Goal: Information Seeking & Learning: Learn about a topic

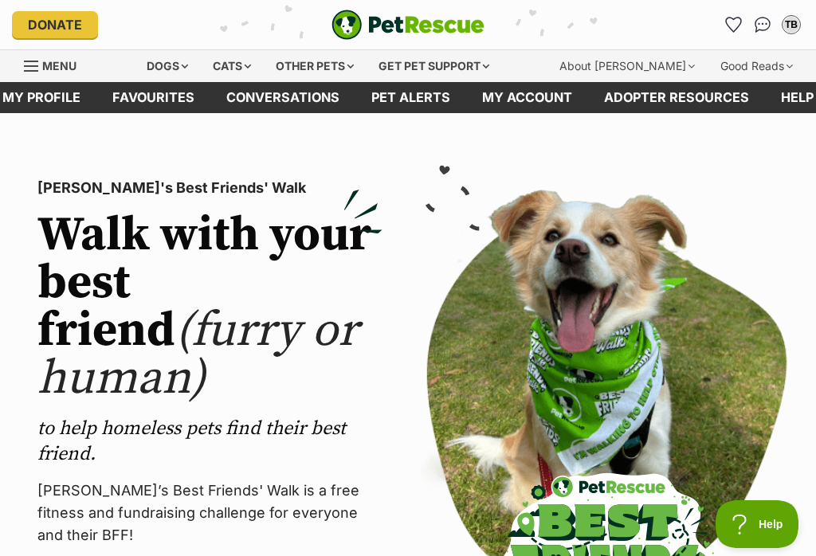
click at [181, 63] on div "Dogs" at bounding box center [167, 66] width 64 height 32
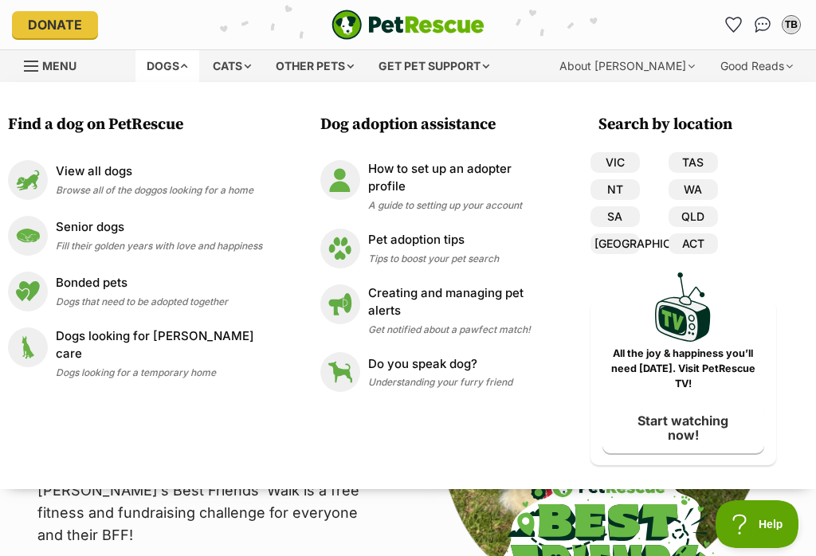
click at [699, 218] on link "QLD" at bounding box center [693, 216] width 49 height 21
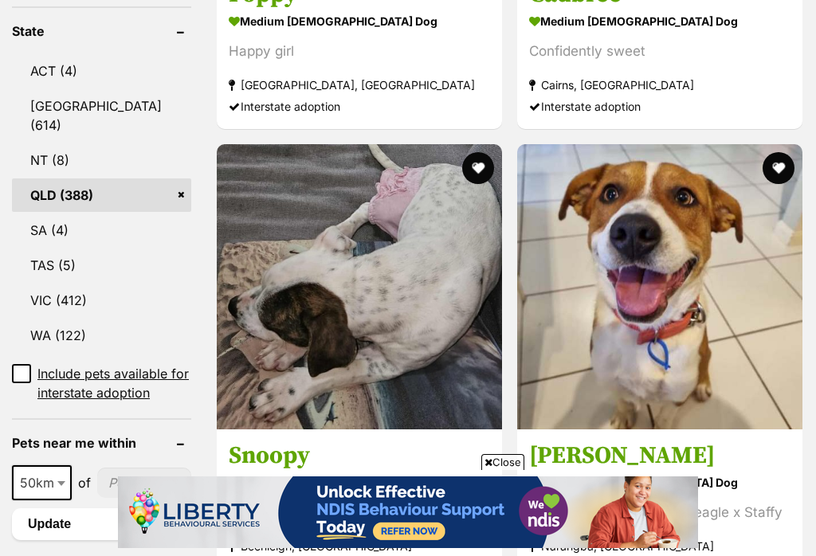
scroll to position [1505, 0]
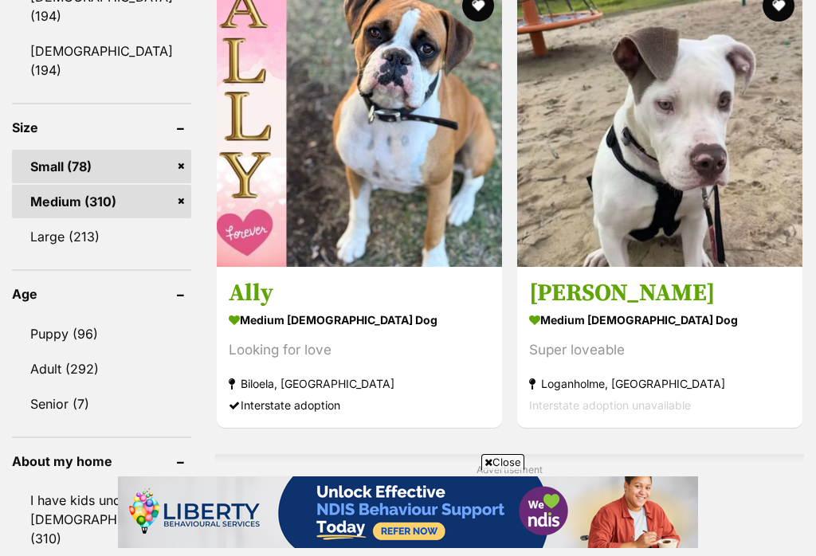
click at [56, 351] on link "Puppy (96)" at bounding box center [101, 333] width 179 height 33
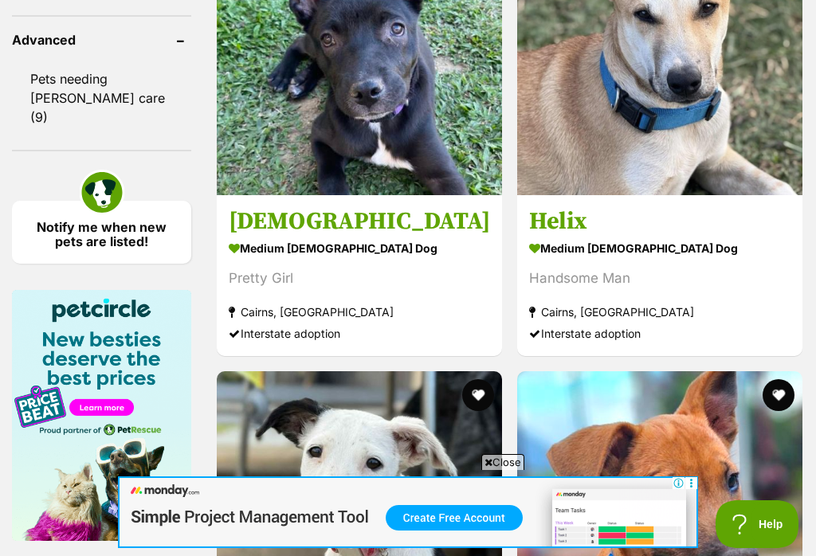
scroll to position [2189, 0]
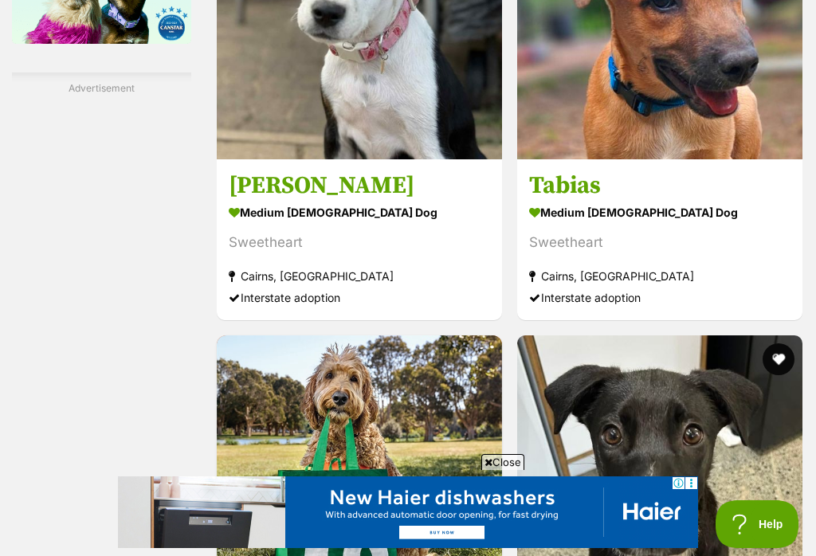
scroll to position [2688, 0]
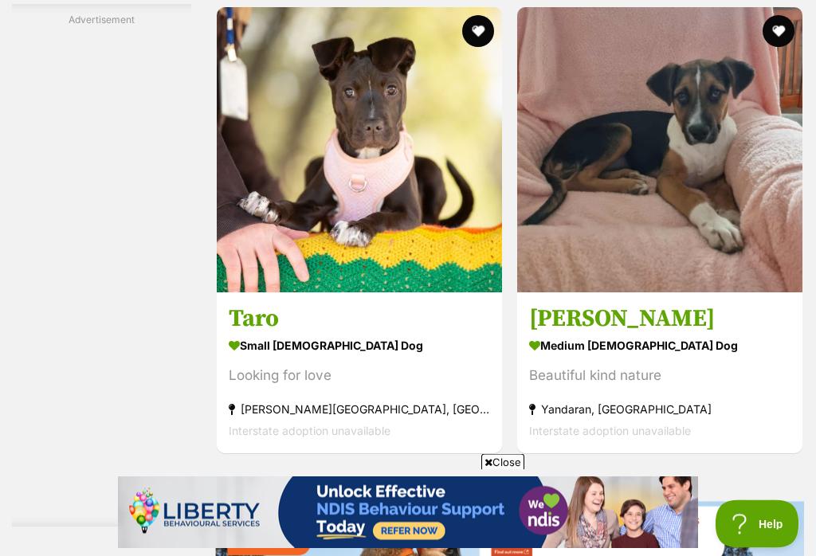
scroll to position [3440, 0]
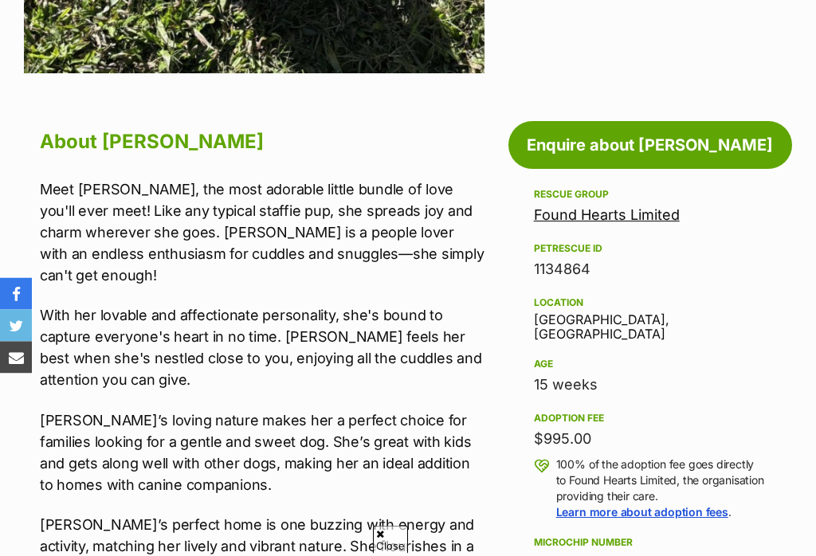
scroll to position [746, 0]
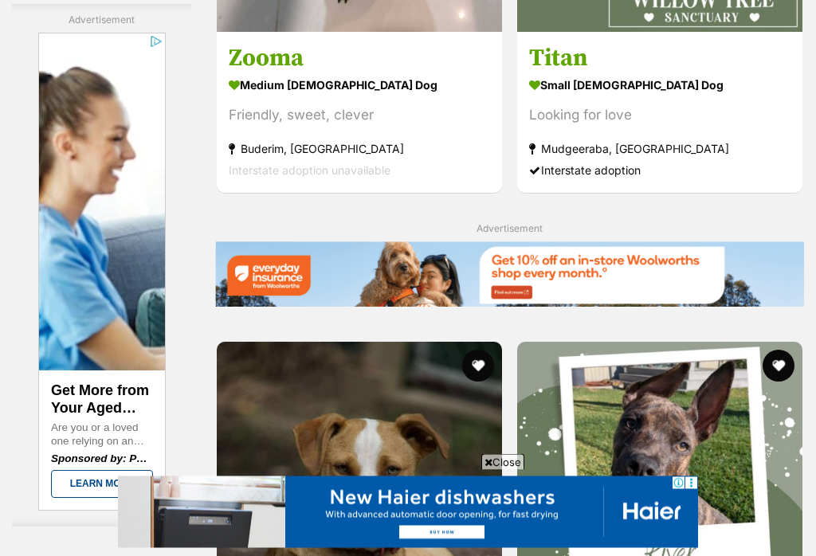
scroll to position [3278, 0]
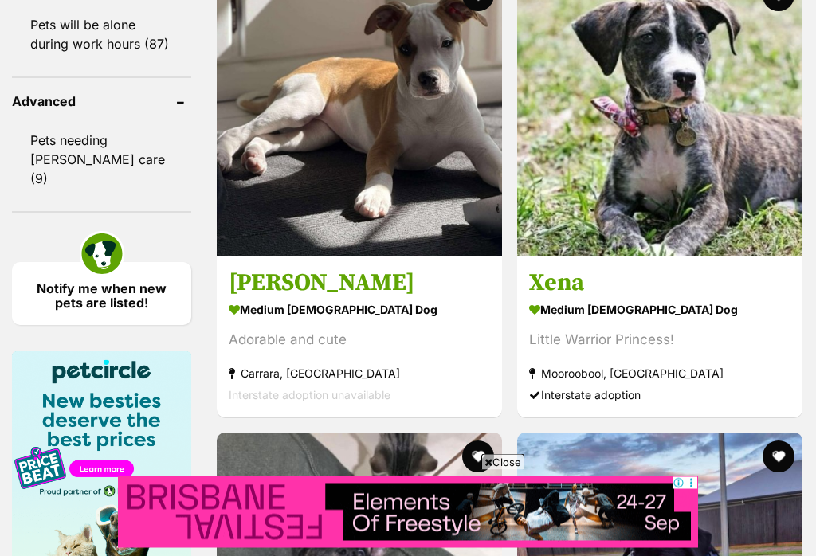
scroll to position [2269, 0]
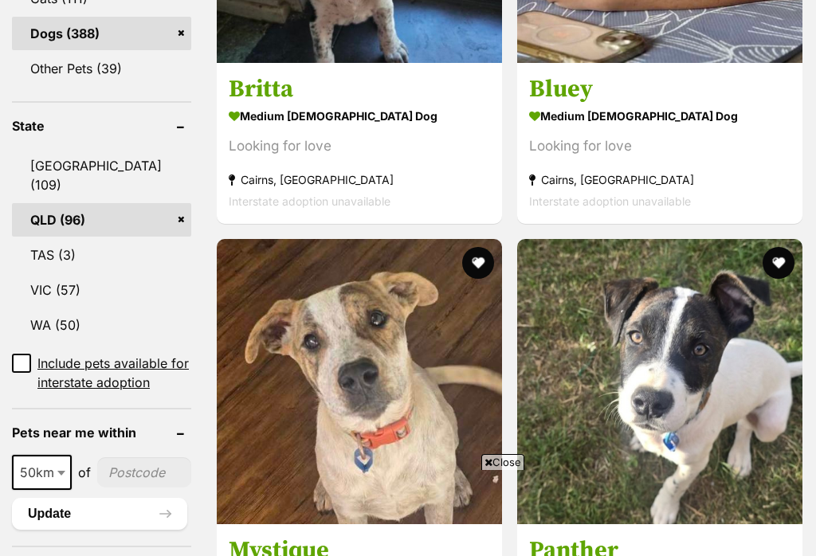
scroll to position [786, 0]
click at [529, 536] on h3 "Panther" at bounding box center [659, 551] width 261 height 30
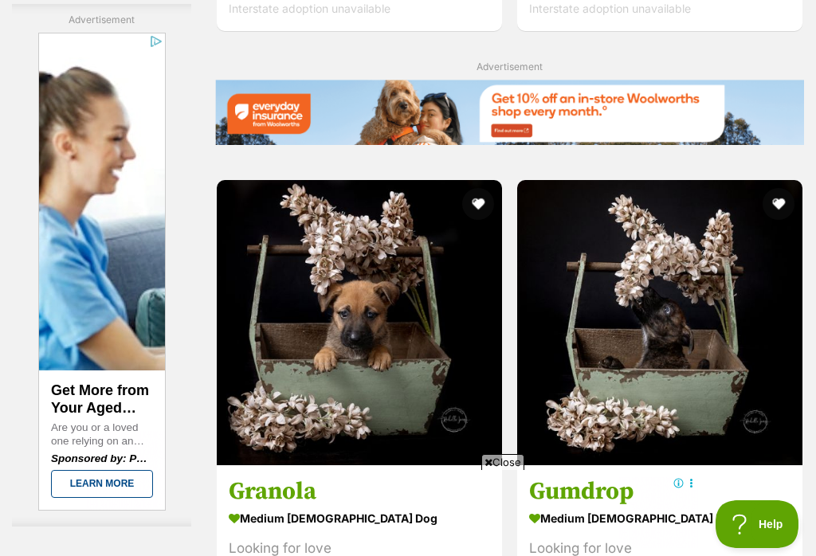
scroll to position [3437, 0]
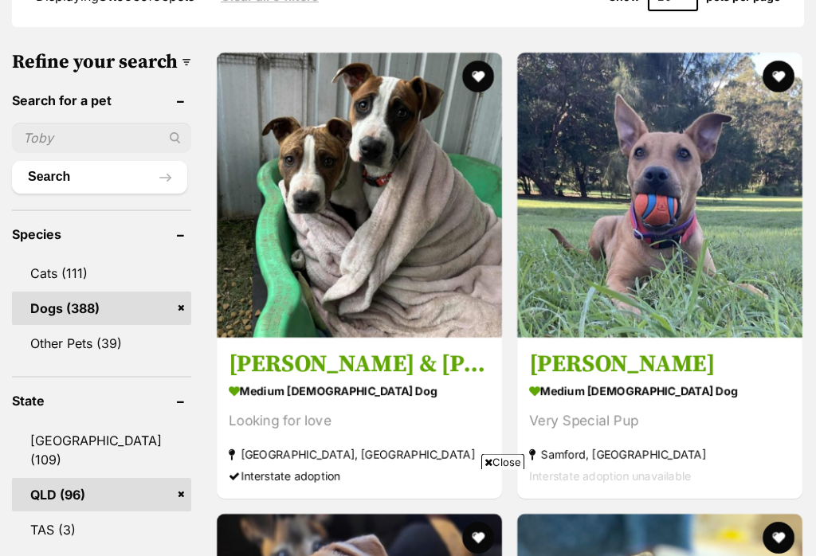
scroll to position [882, 0]
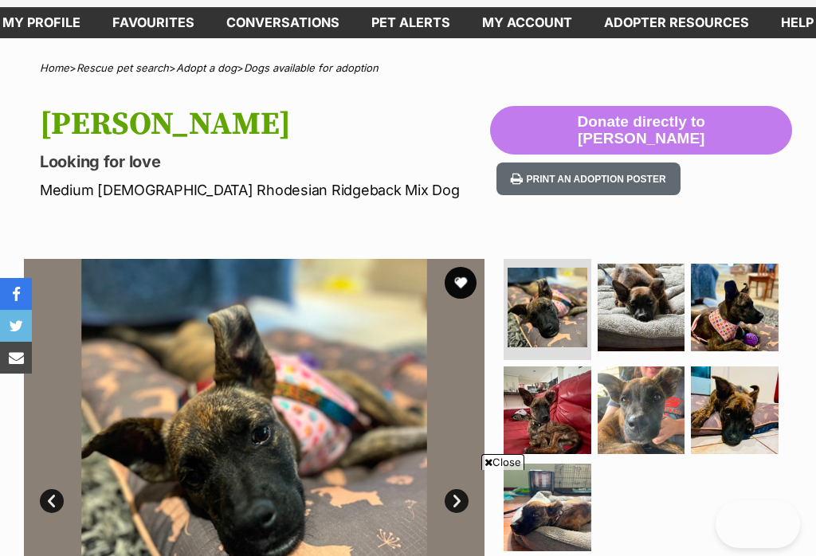
scroll to position [69, 0]
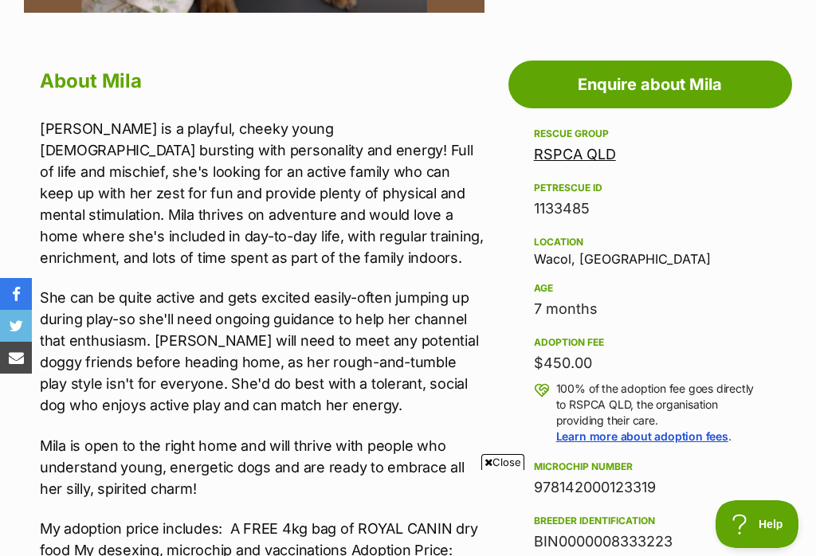
scroll to position [765, 0]
